Goal: Information Seeking & Learning: Learn about a topic

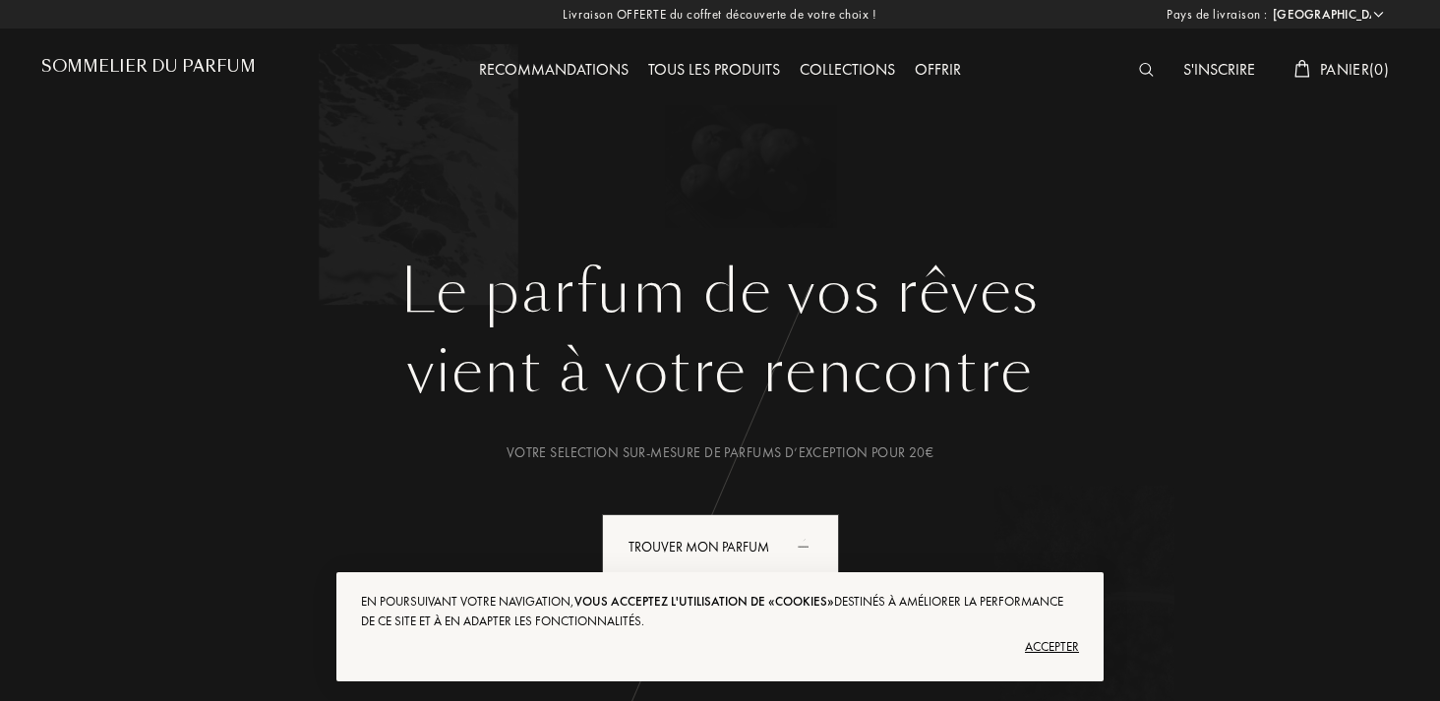
select select "FR"
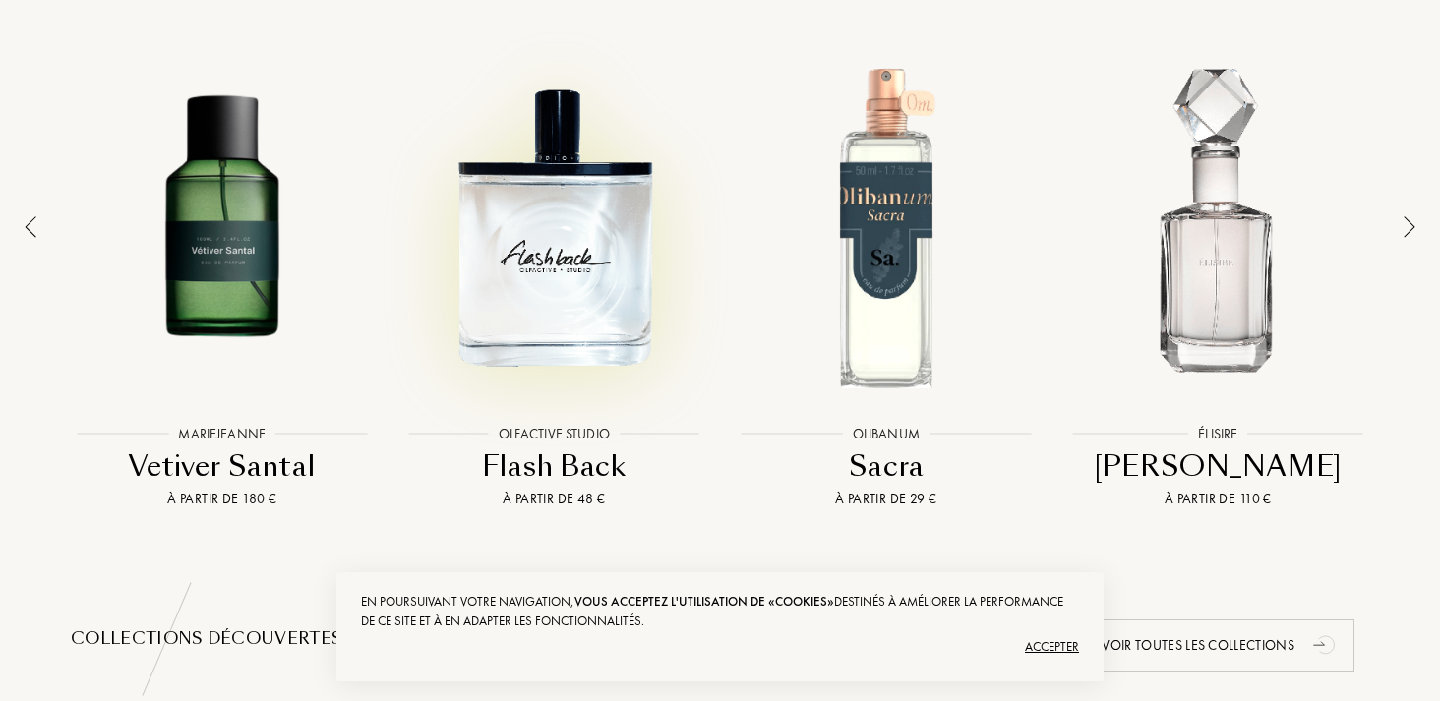
scroll to position [1436, 0]
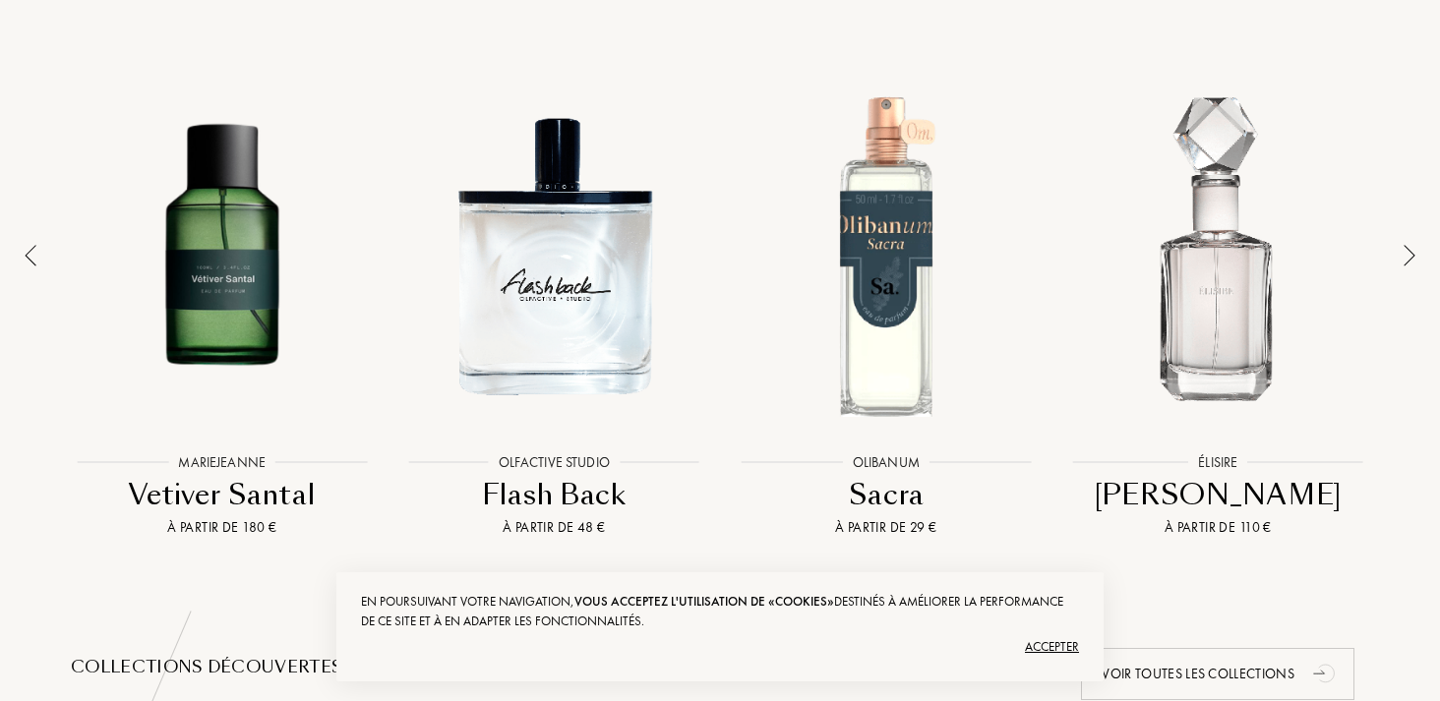
click at [1404, 260] on img at bounding box center [1410, 256] width 12 height 22
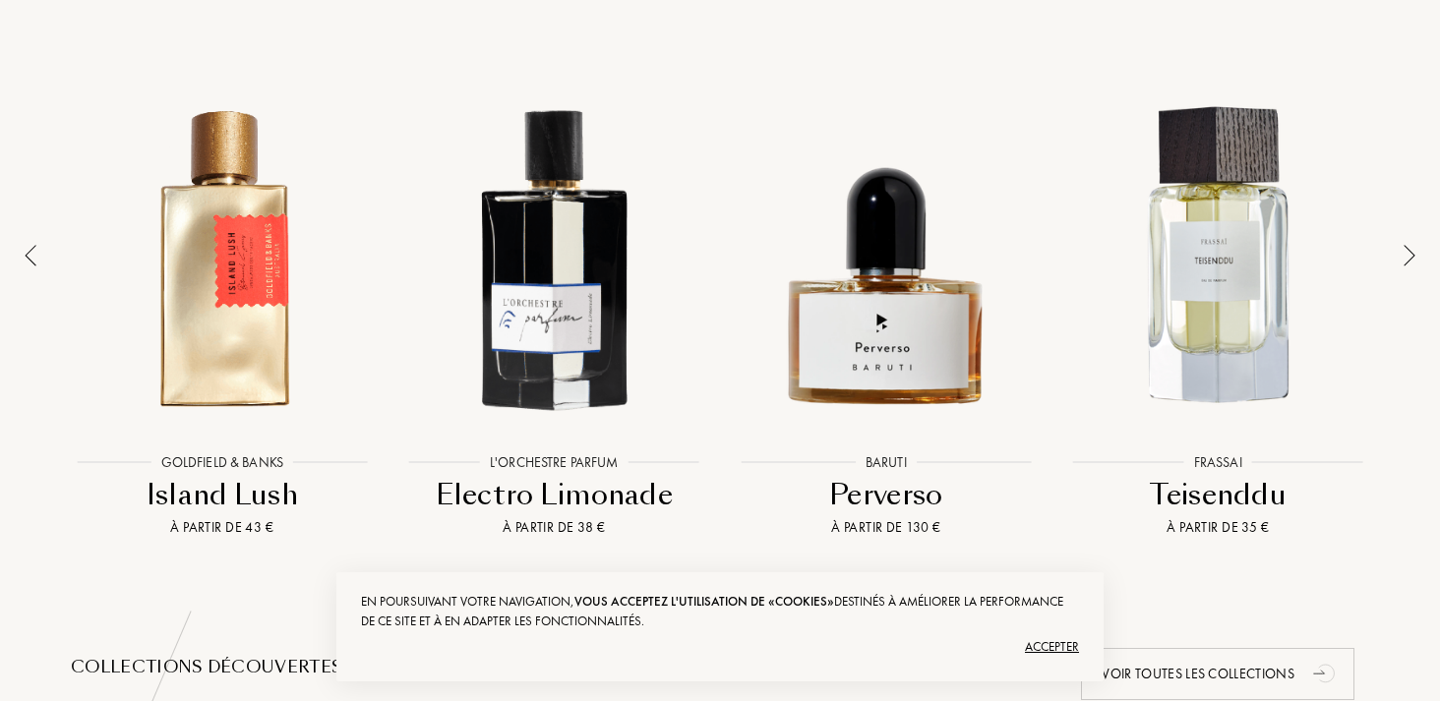
click at [1404, 260] on img at bounding box center [1410, 256] width 12 height 22
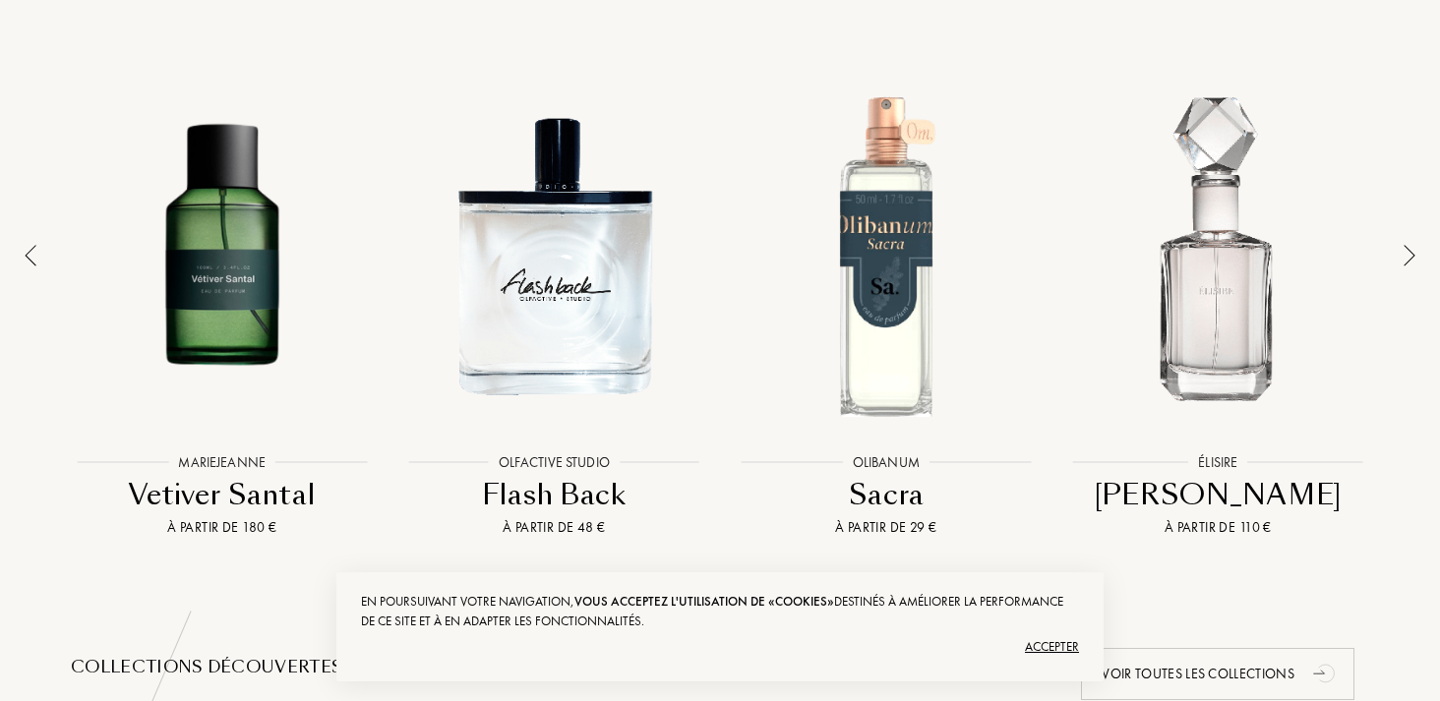
click at [1042, 636] on div "Accepter" at bounding box center [720, 646] width 718 height 31
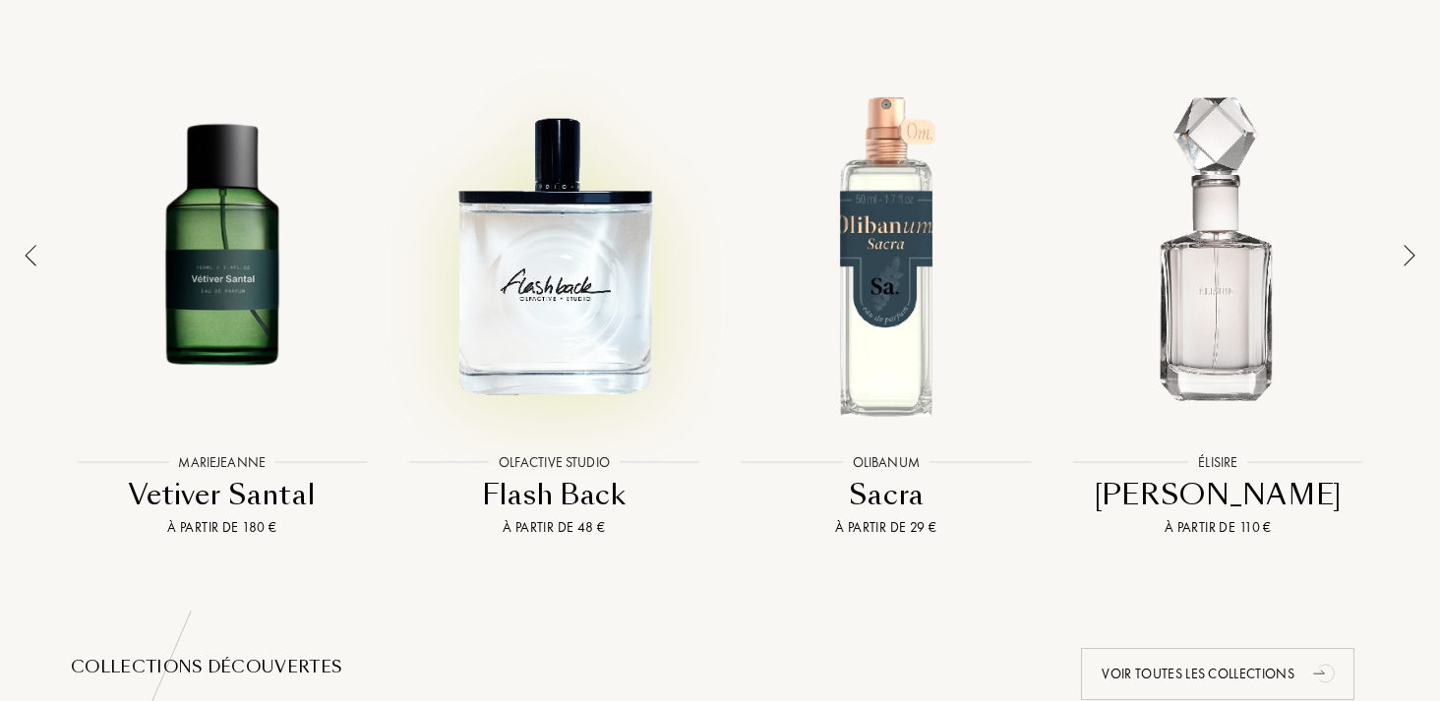
click at [504, 313] on div at bounding box center [554, 256] width 323 height 366
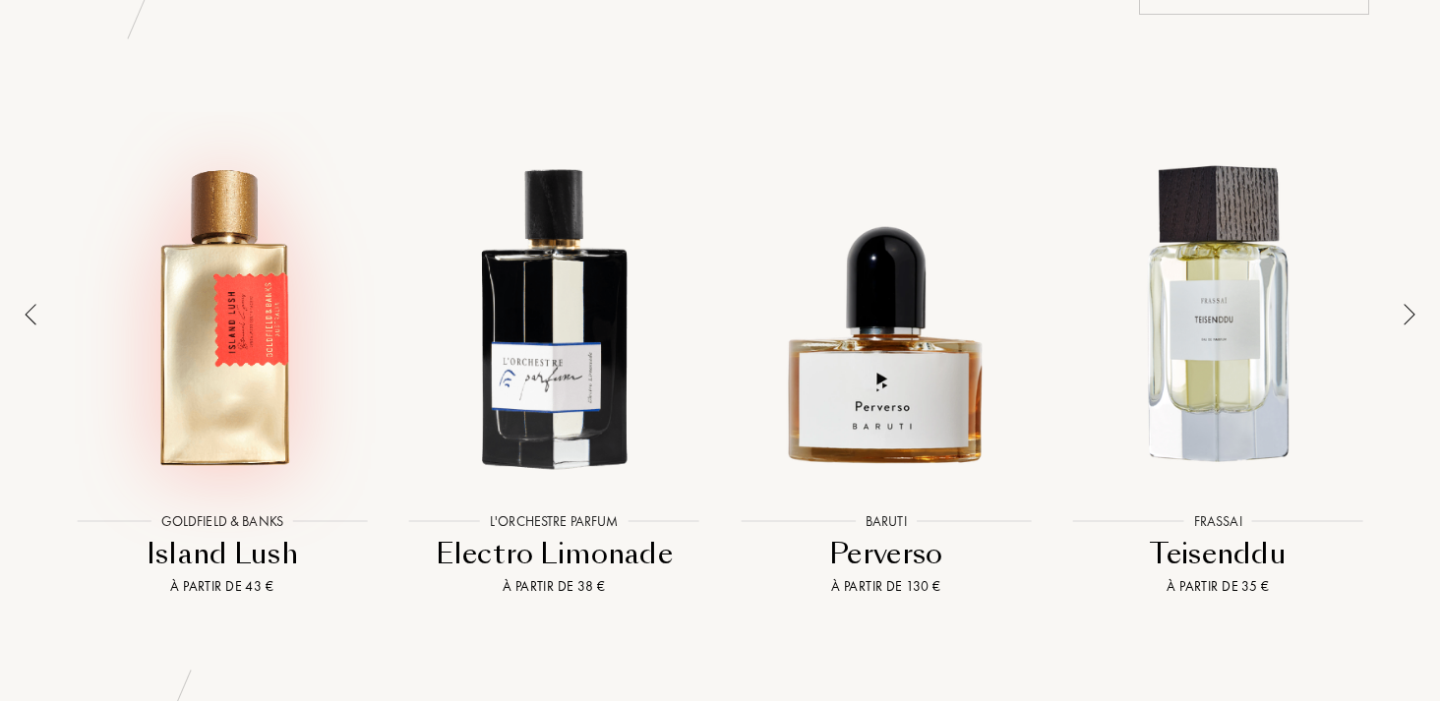
scroll to position [1420, 0]
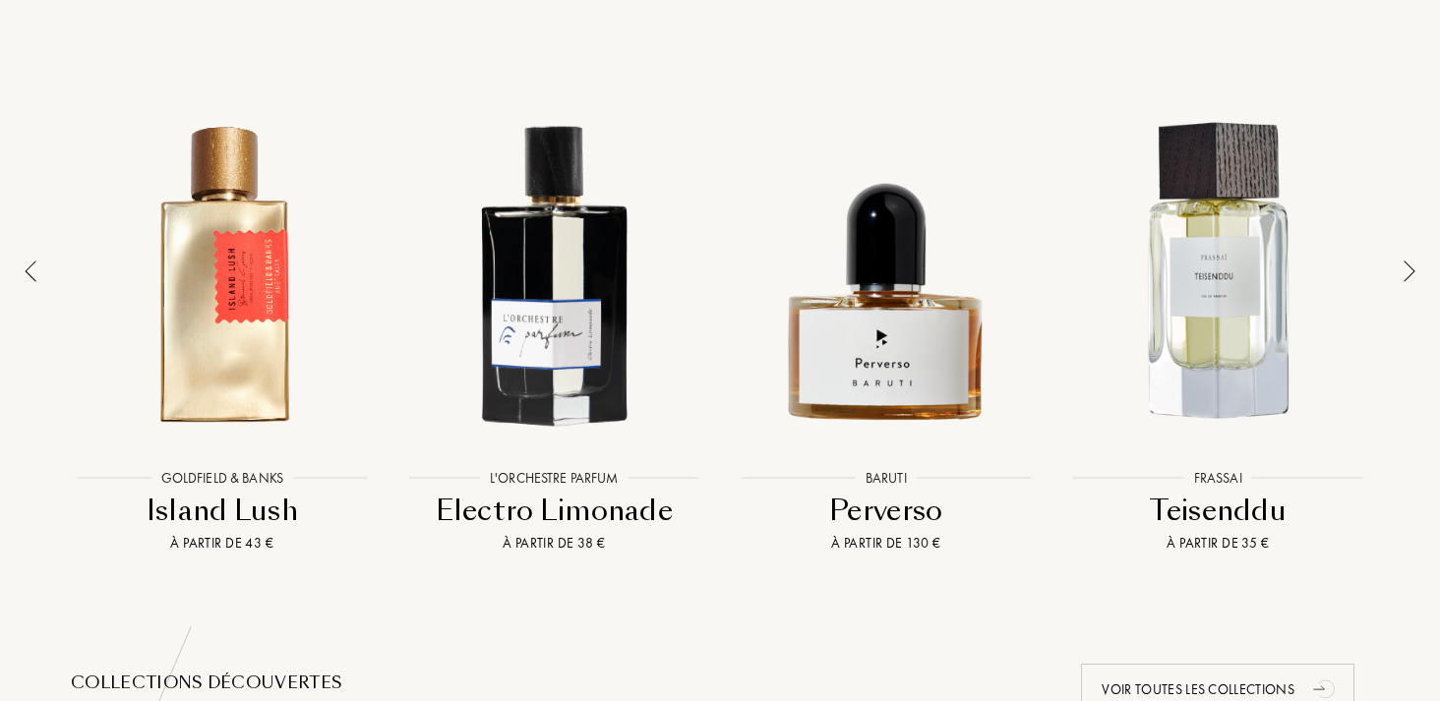
click at [1410, 275] on img at bounding box center [1410, 272] width 12 height 22
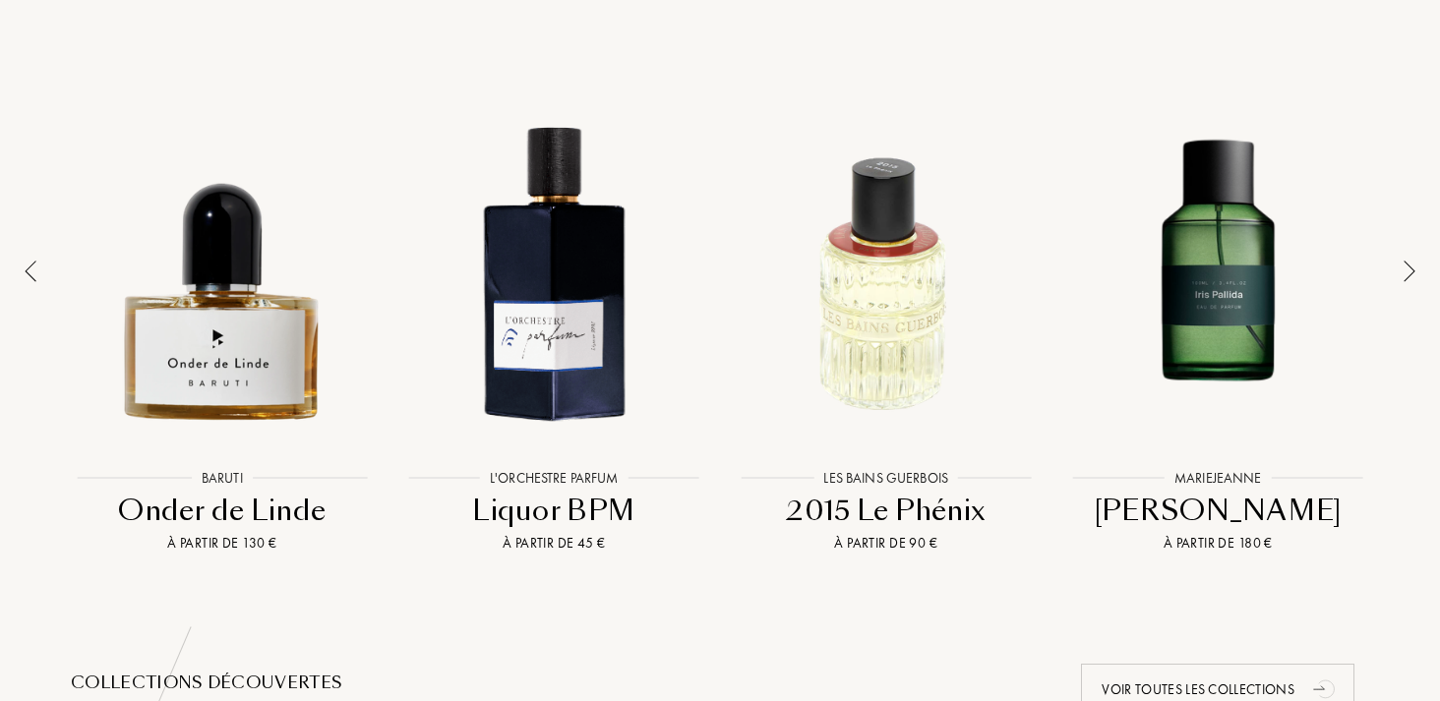
click at [1410, 275] on img at bounding box center [1410, 272] width 12 height 22
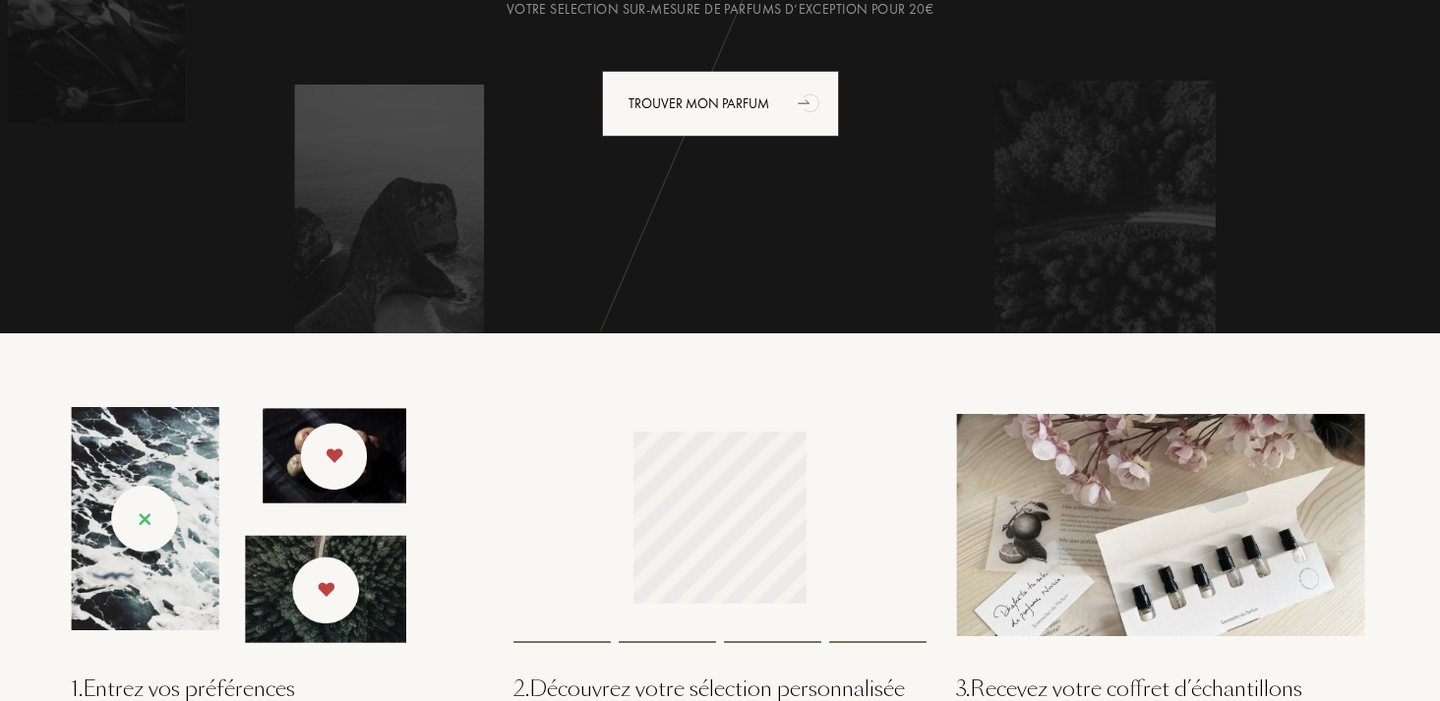
scroll to position [0, 0]
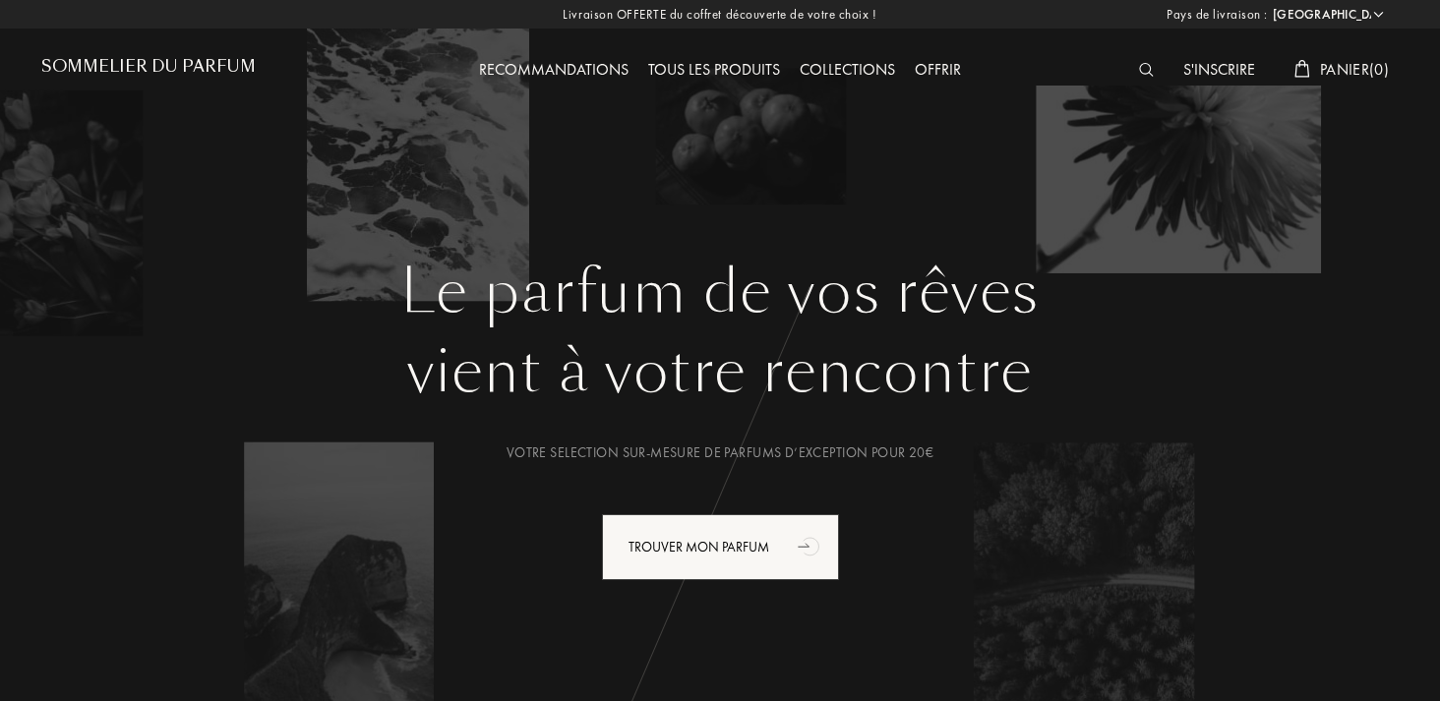
click at [733, 66] on div "Tous les produits" at bounding box center [713, 71] width 151 height 26
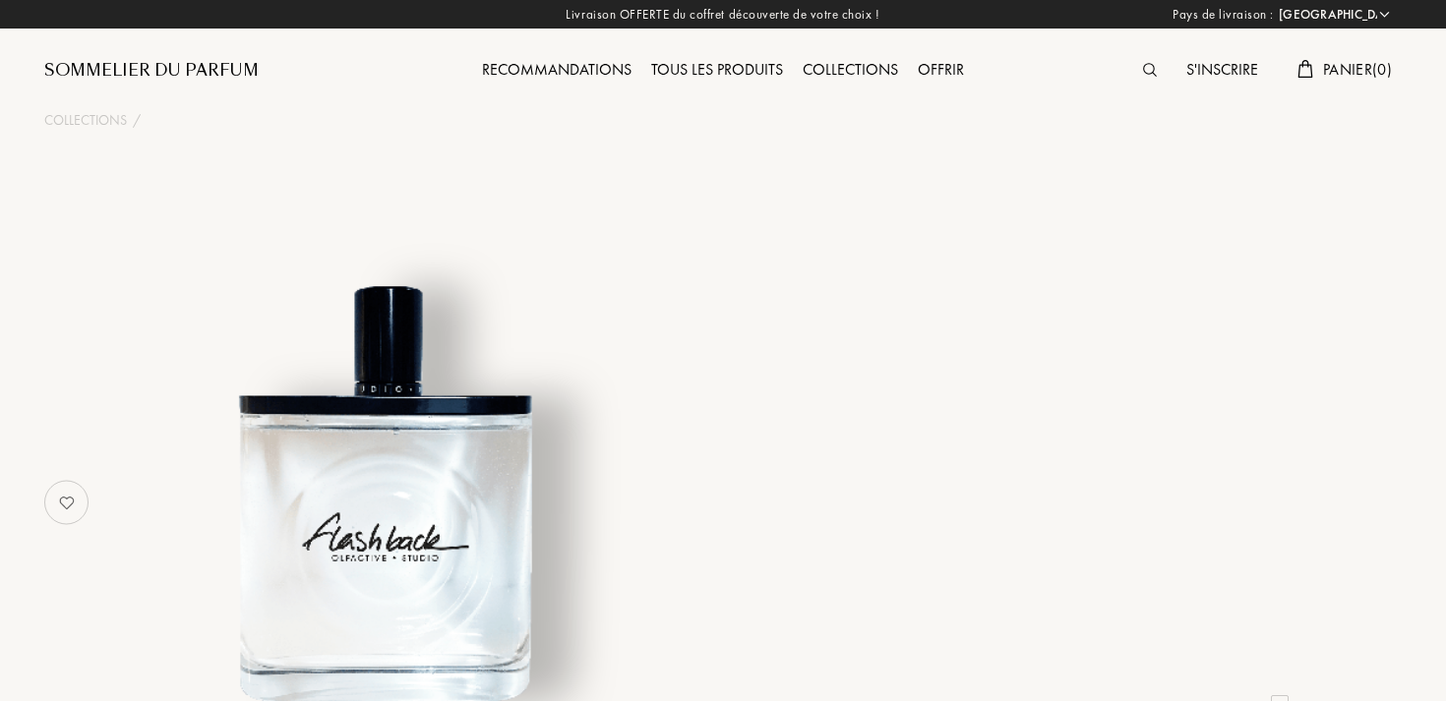
select select "FR"
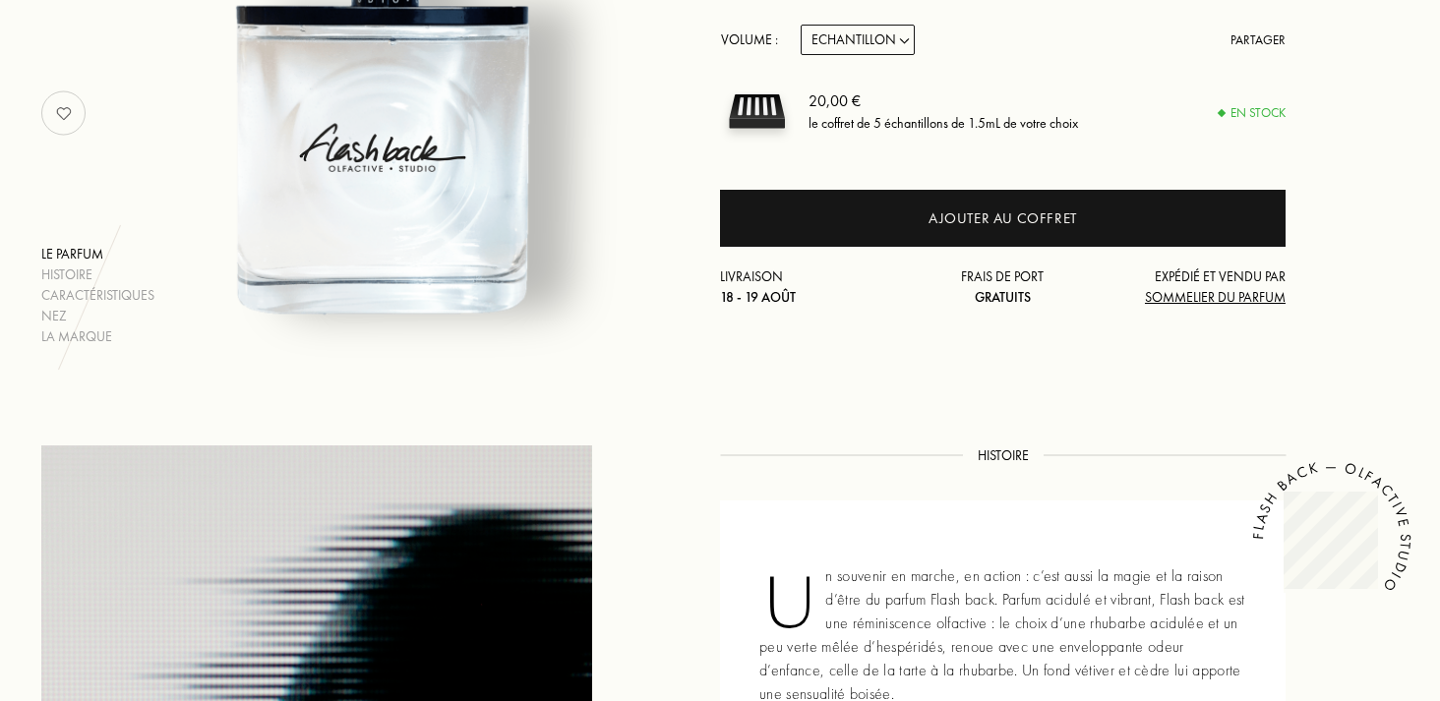
scroll to position [315, 0]
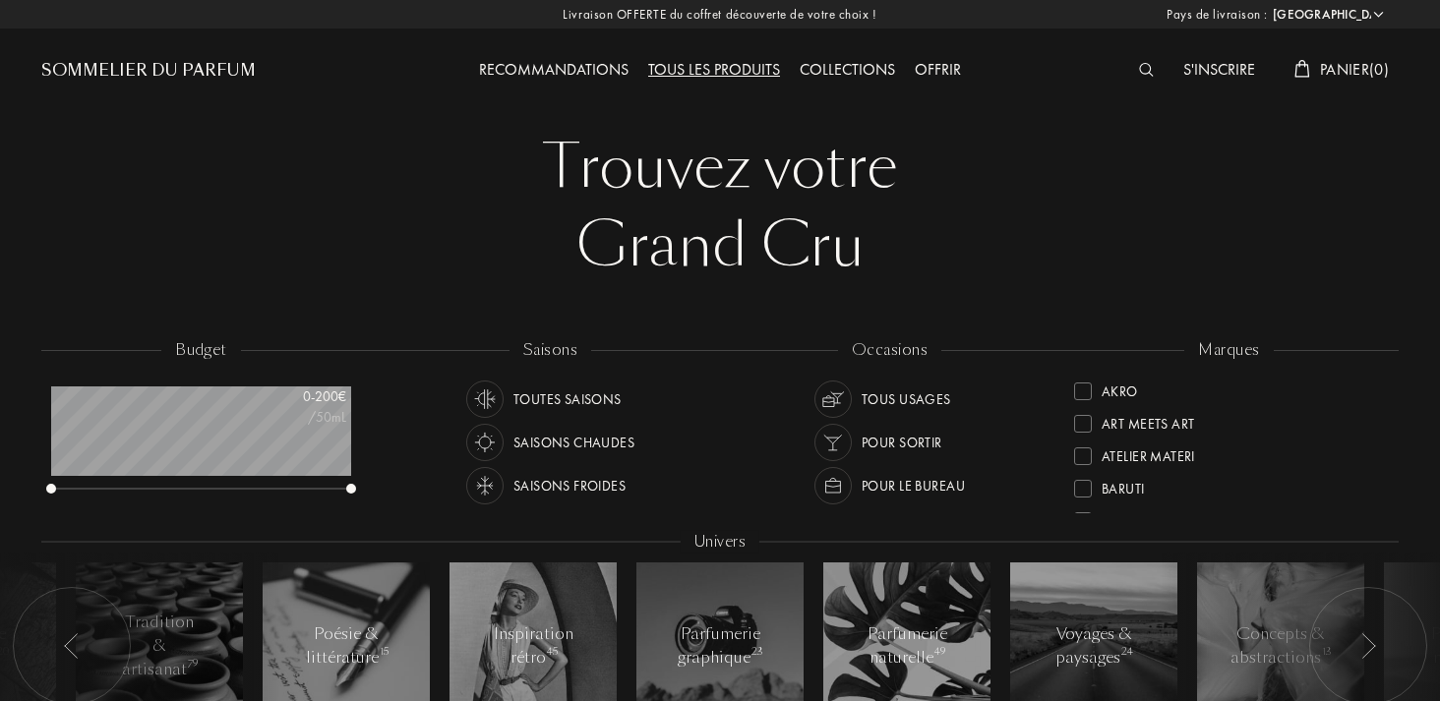
select select "FR"
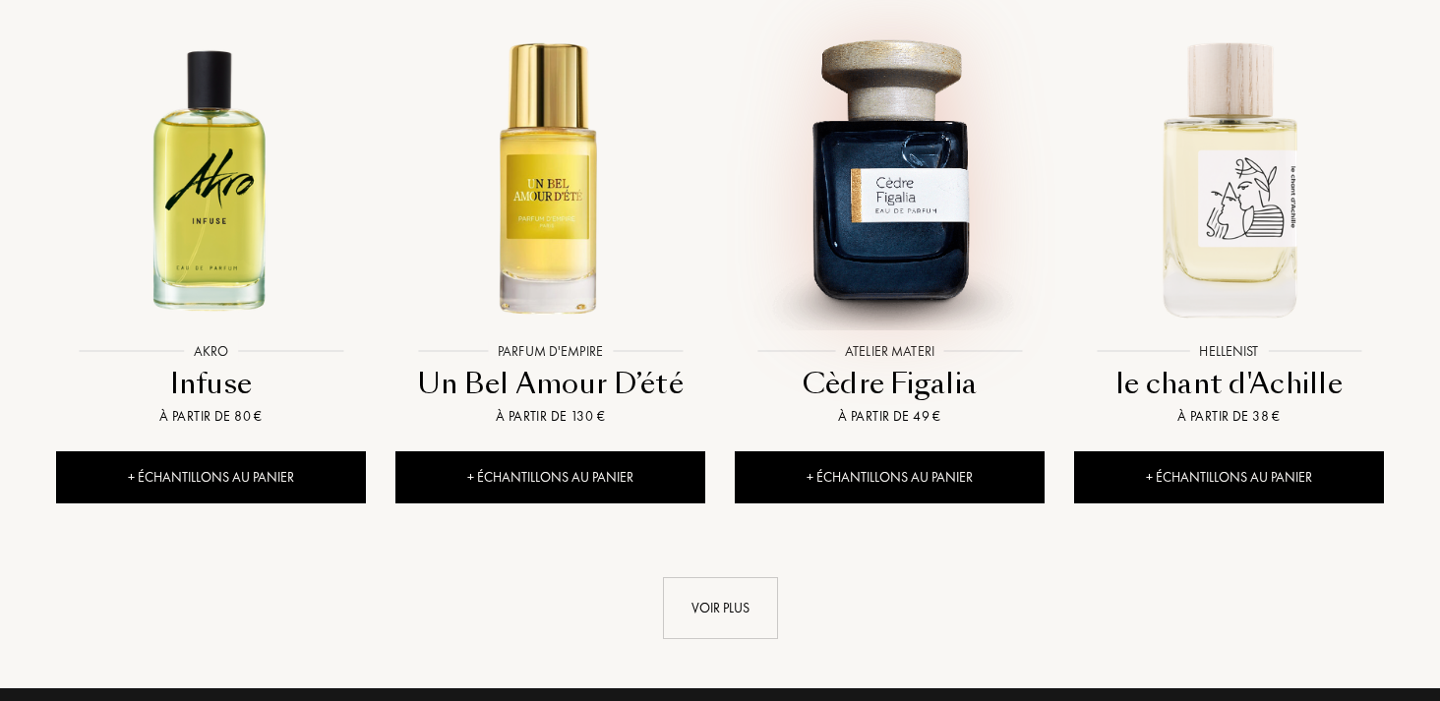
scroll to position [2069, 0]
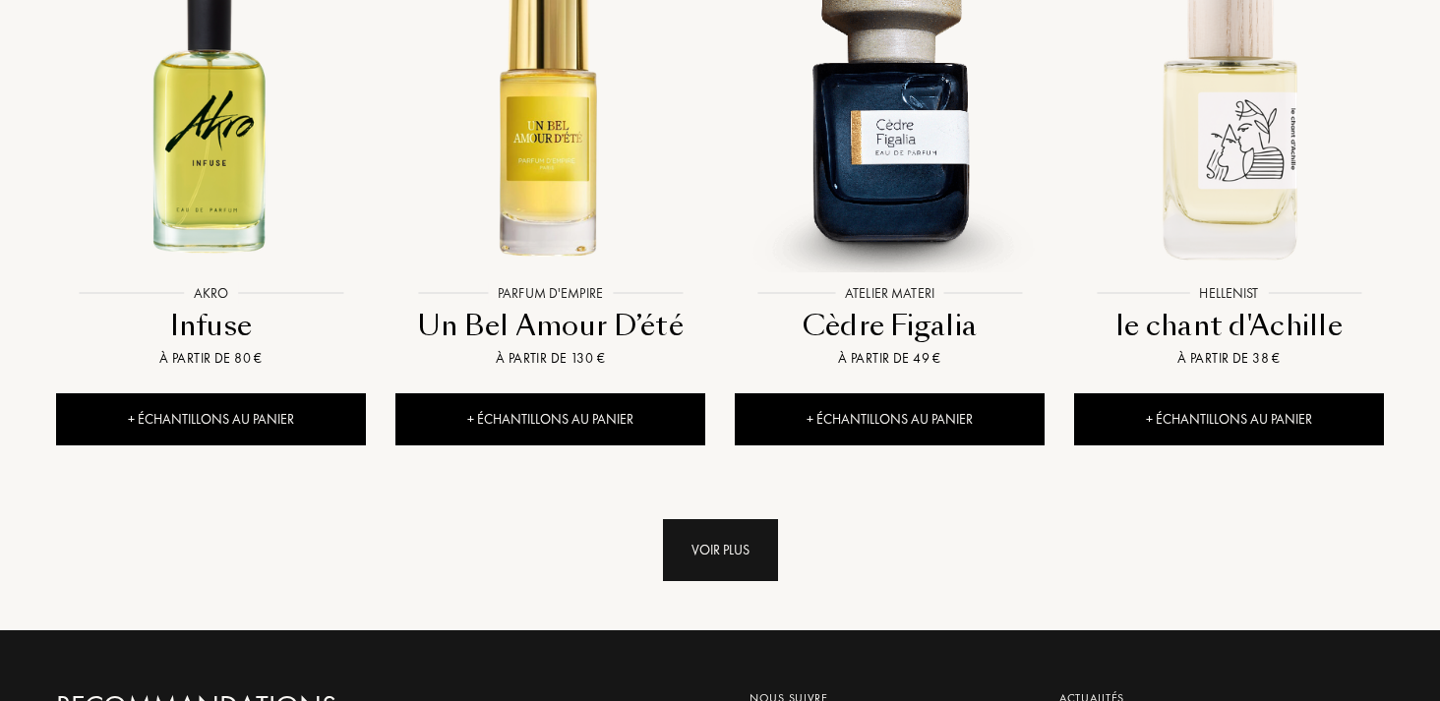
click at [734, 519] on div "Voir plus" at bounding box center [720, 550] width 115 height 62
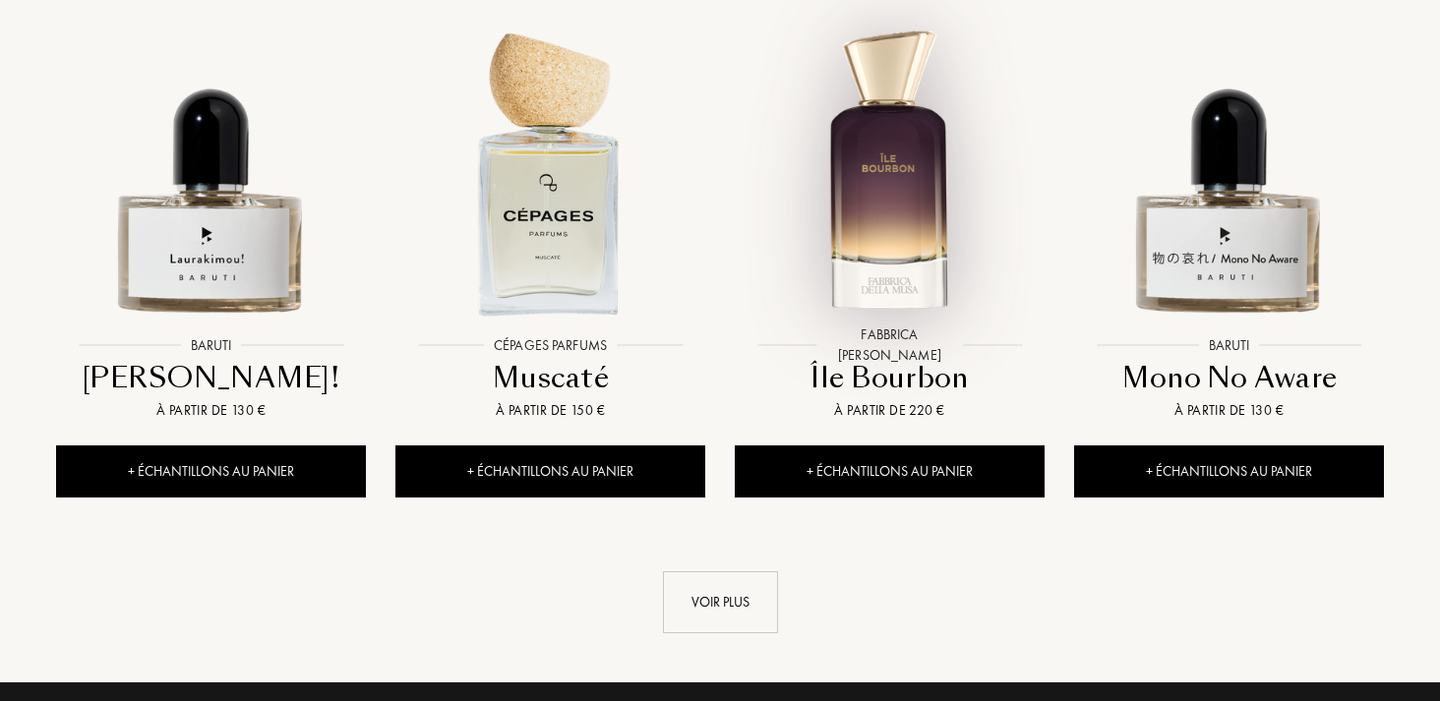
scroll to position [3501, 0]
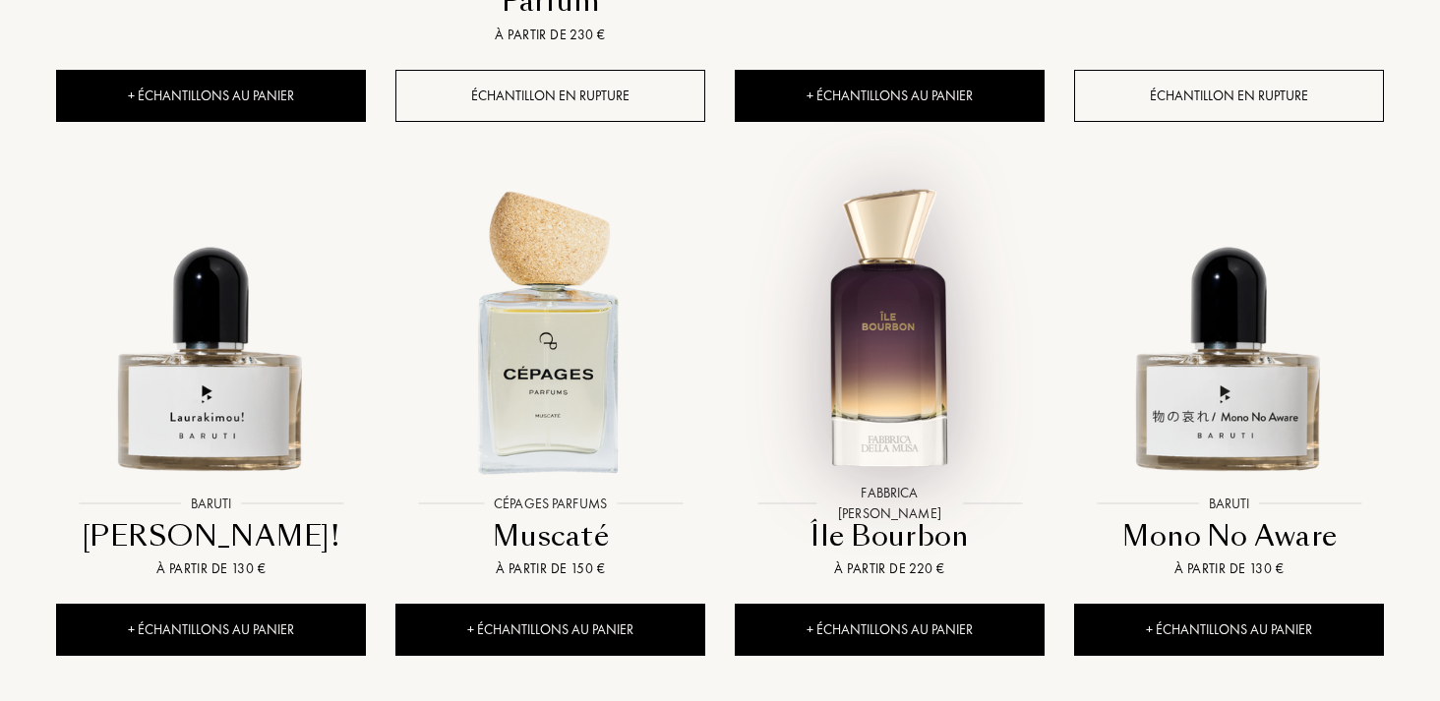
click at [930, 298] on img at bounding box center [890, 331] width 306 height 306
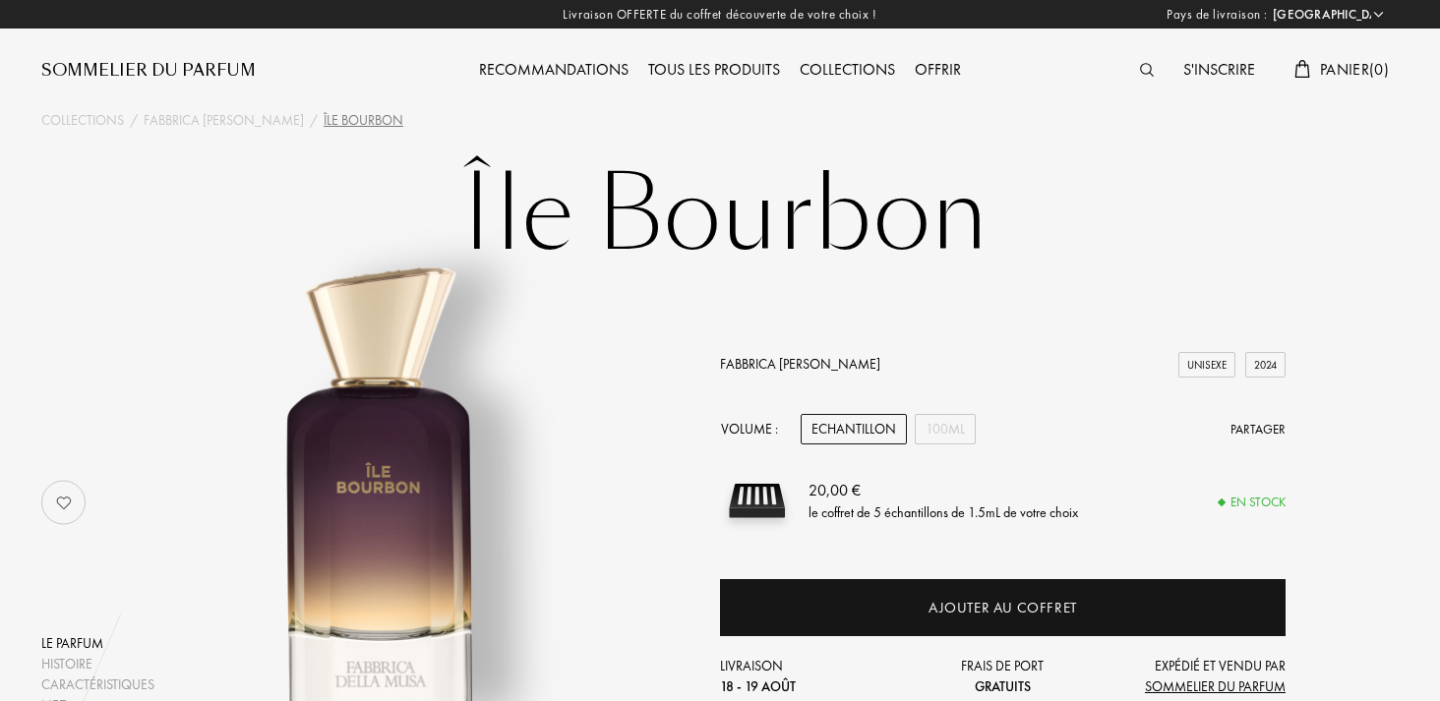
select select "FR"
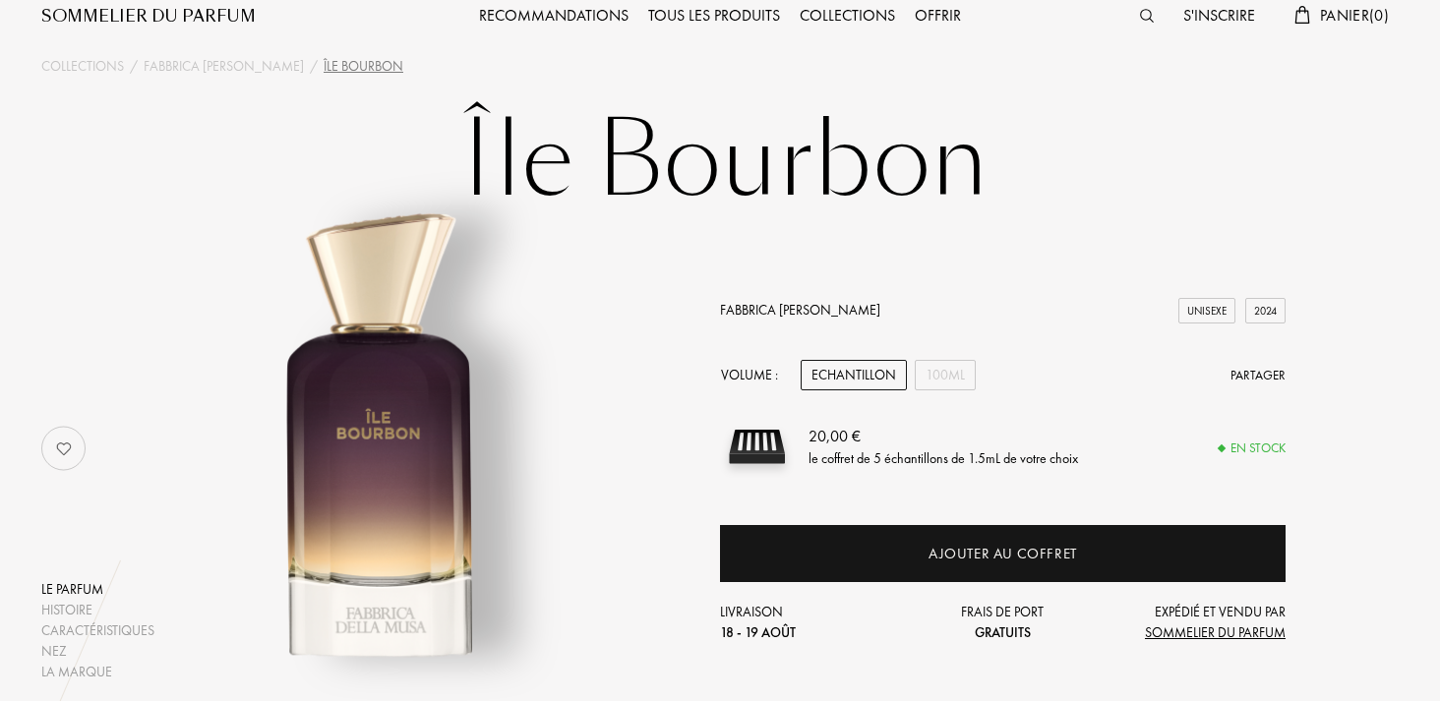
scroll to position [57, 0]
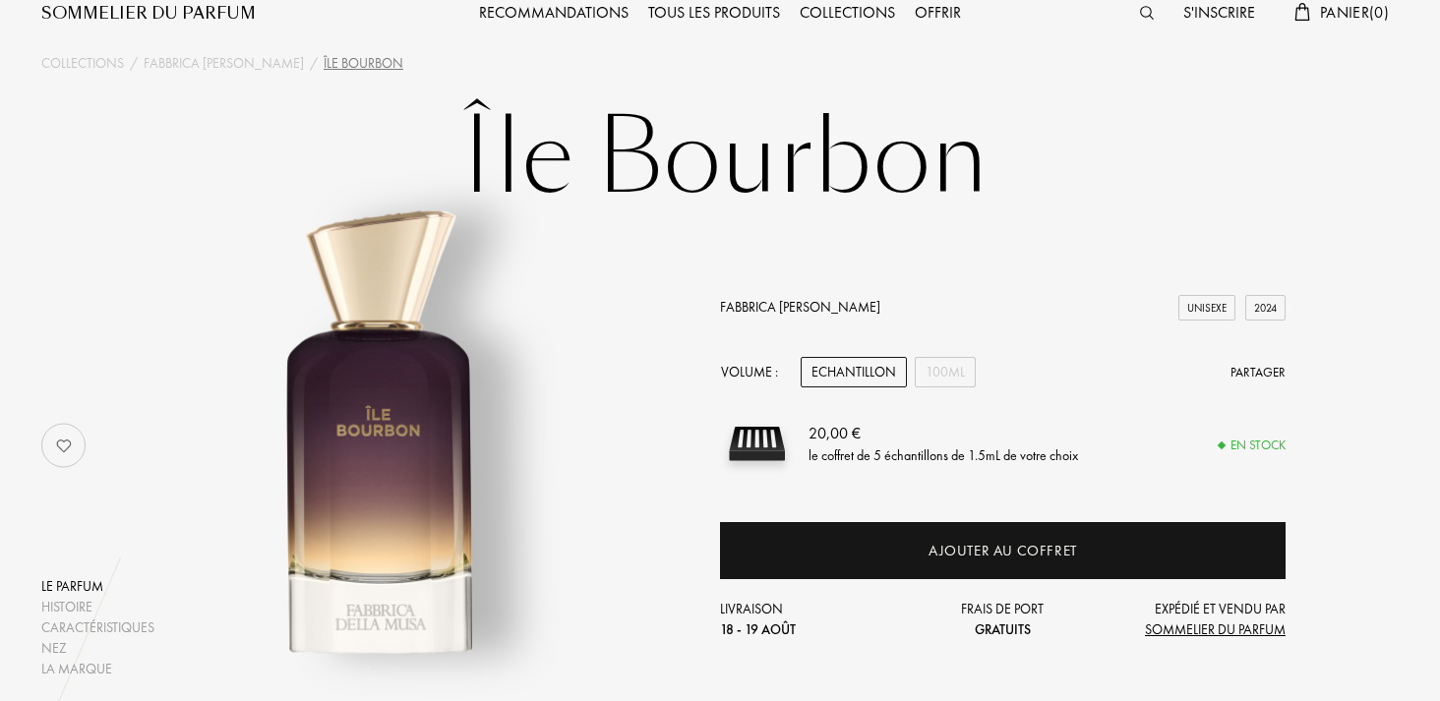
click at [775, 307] on link "Fabbrica [PERSON_NAME]" at bounding box center [800, 307] width 160 height 18
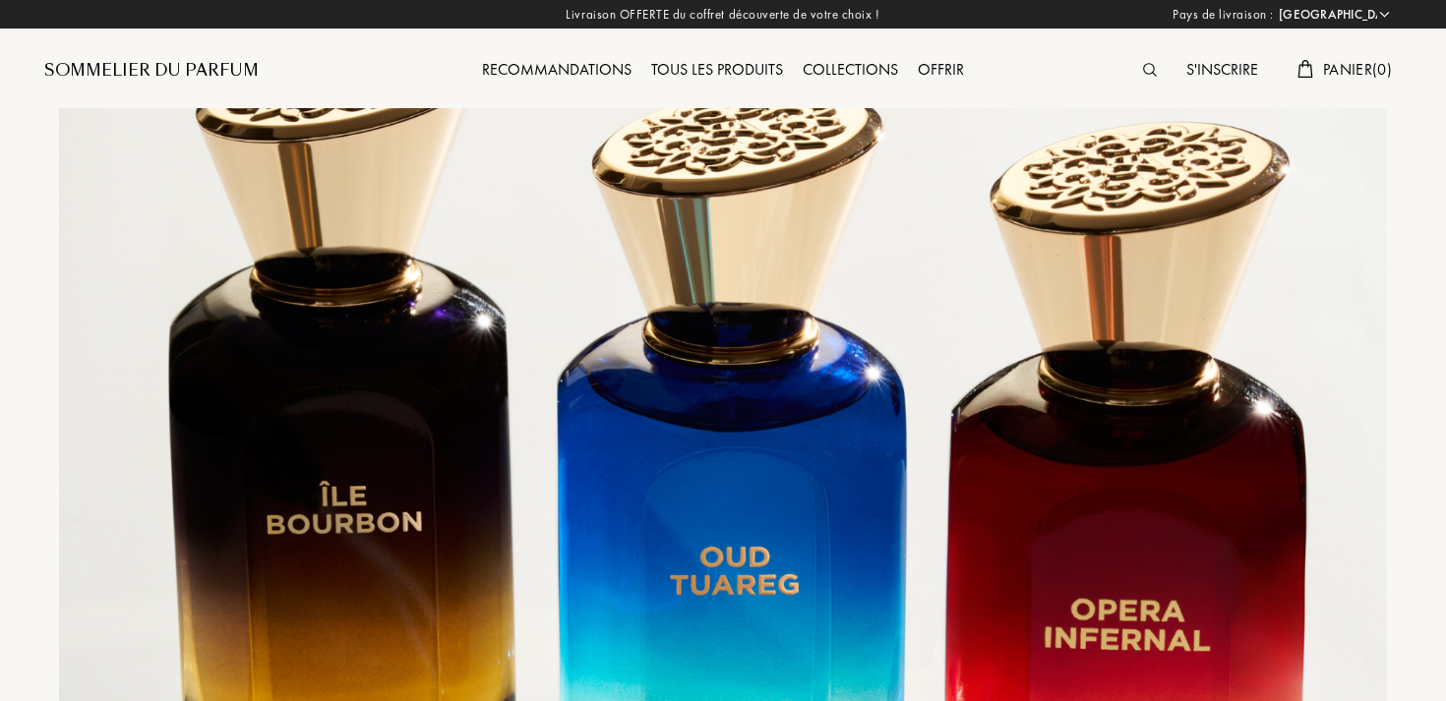
select select "FR"
